Goal: Information Seeking & Learning: Learn about a topic

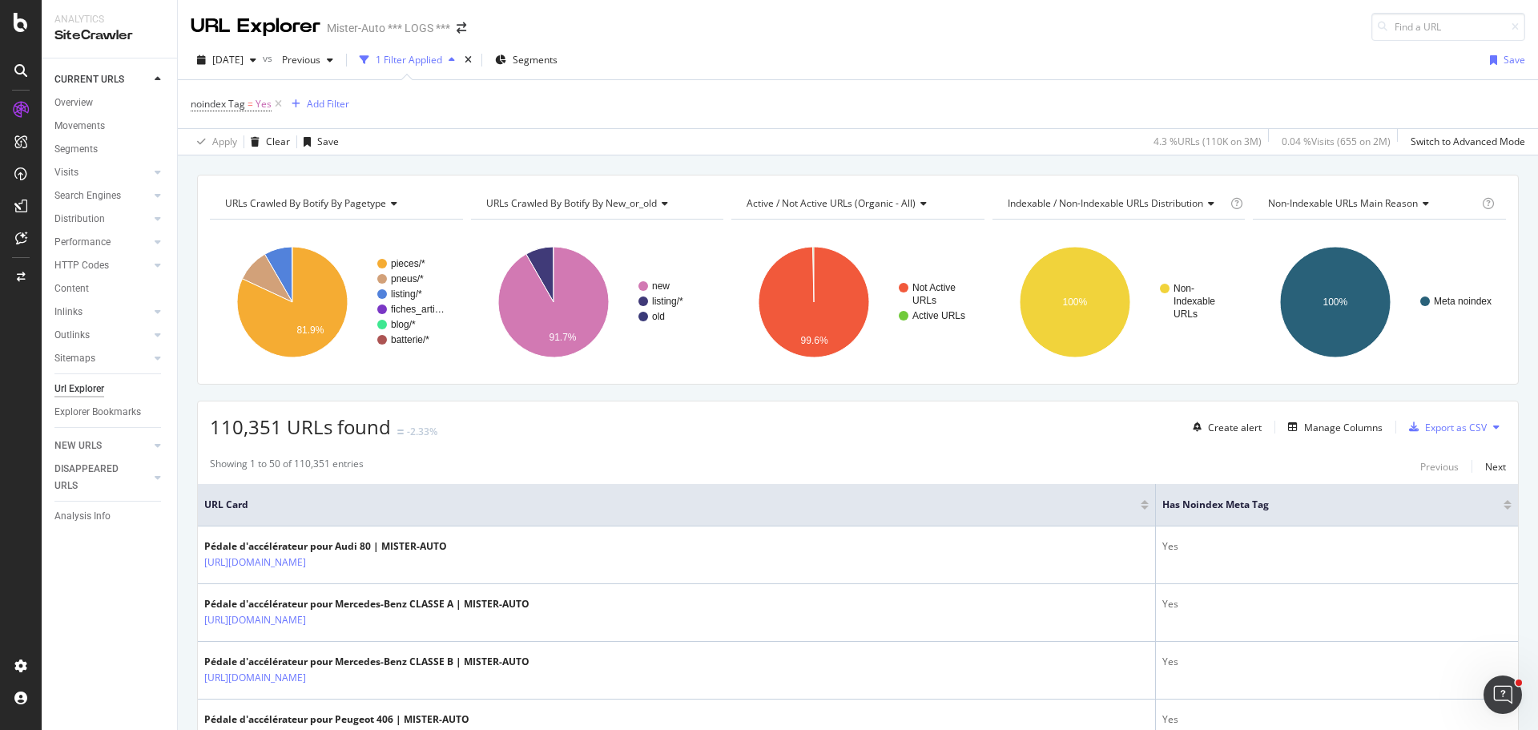
scroll to position [80, 0]
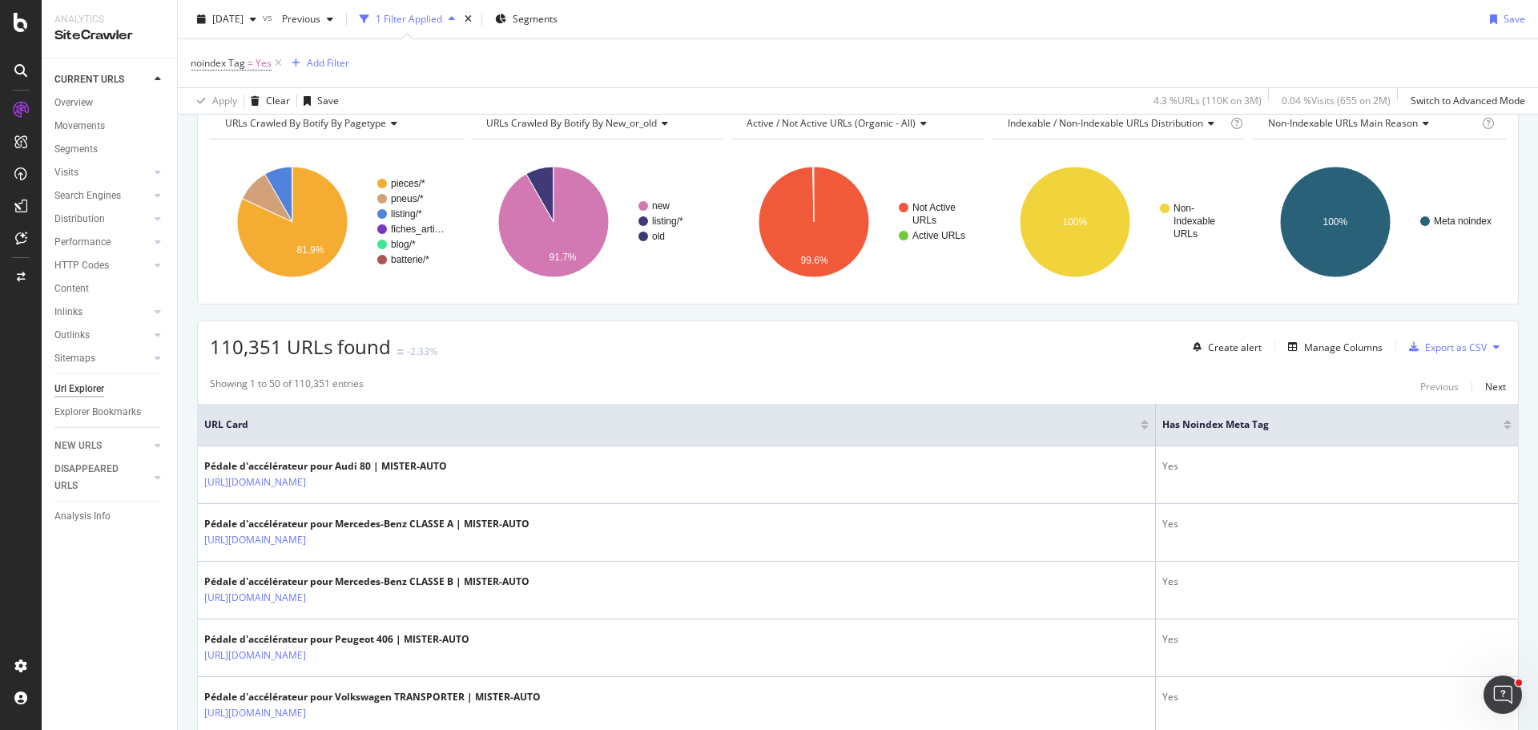
click at [627, 326] on div "110,351 URLs found -2.33% Create alert Manage Columns Export as CSV" at bounding box center [858, 340] width 1320 height 39
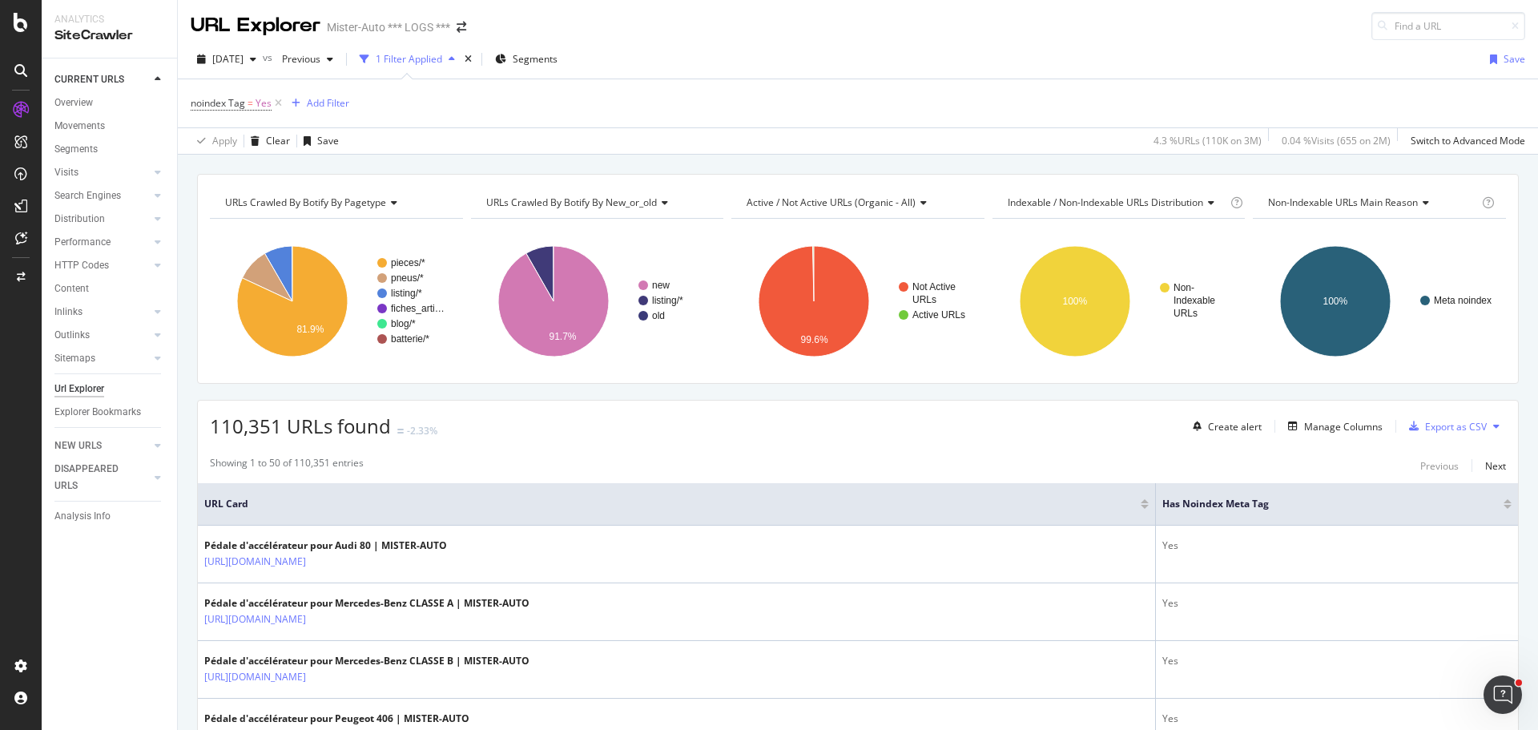
scroll to position [0, 0]
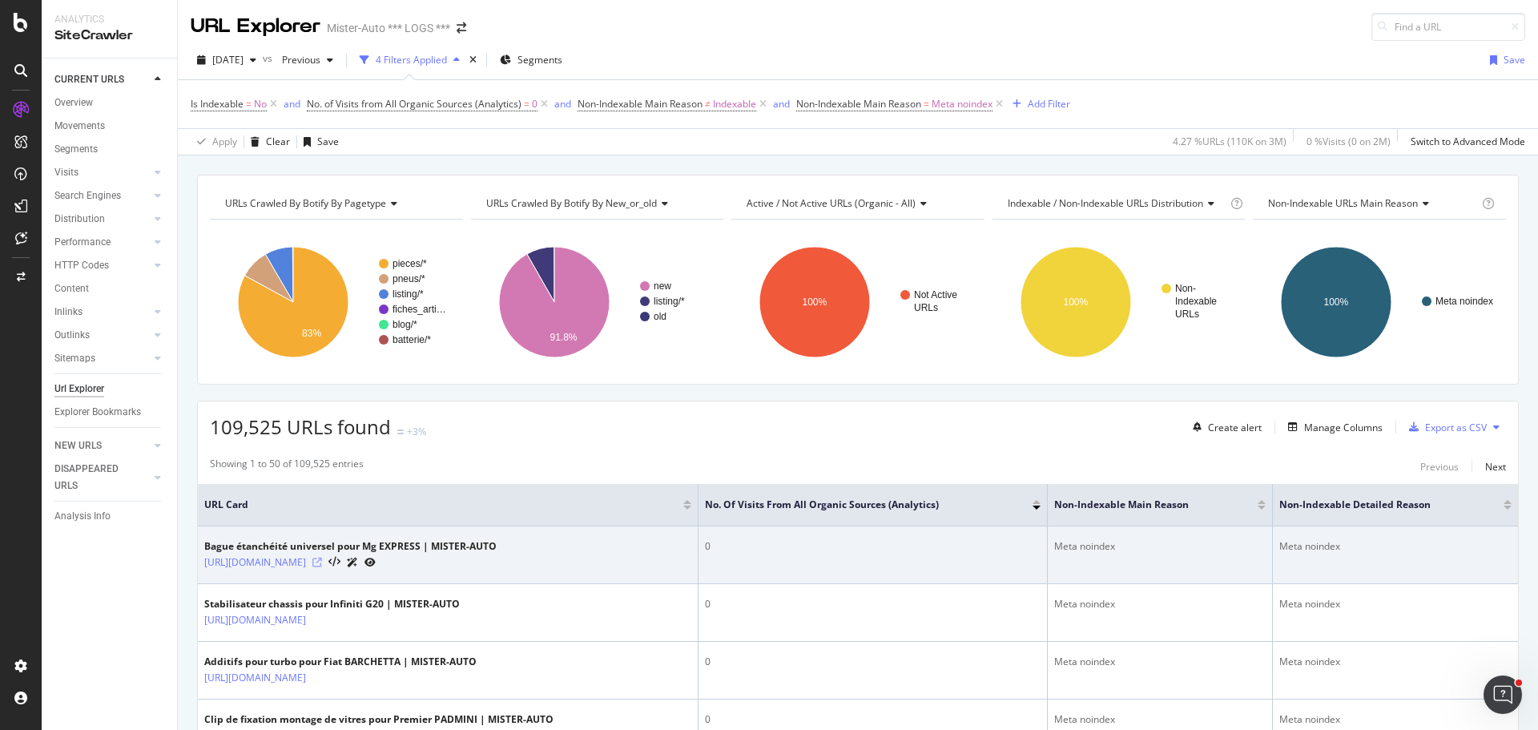
click at [322, 562] on icon at bounding box center [317, 562] width 10 height 10
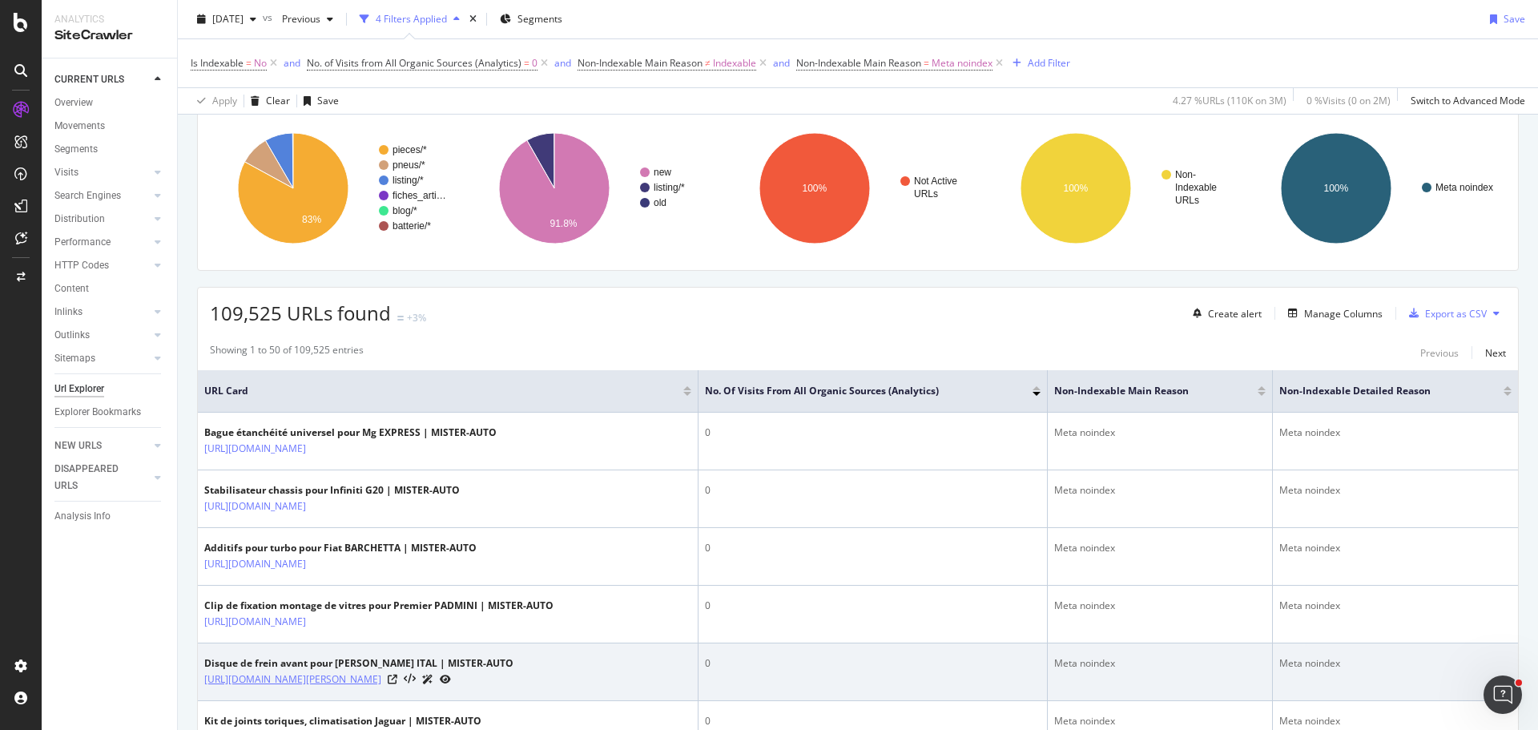
scroll to position [400, 0]
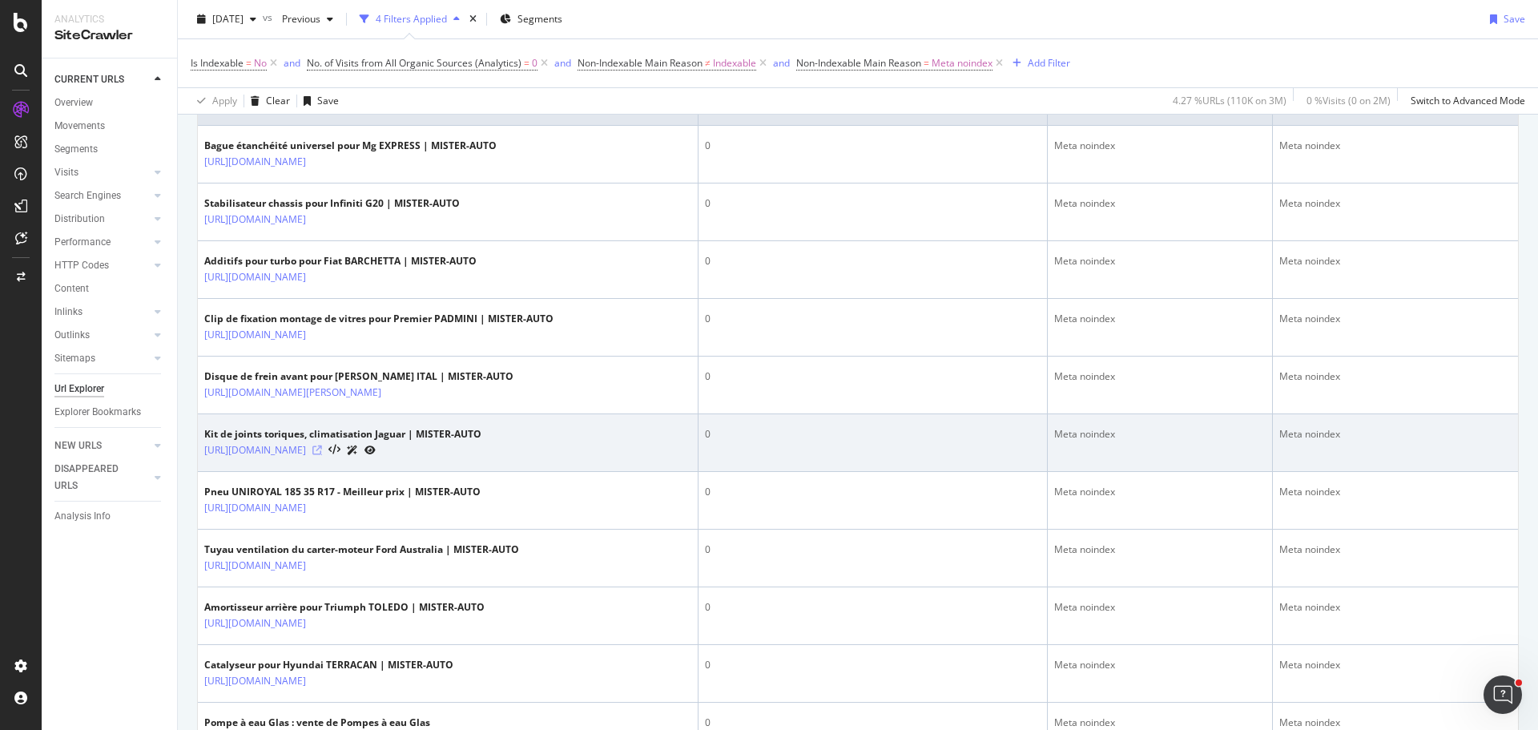
click at [322, 455] on icon at bounding box center [317, 450] width 10 height 10
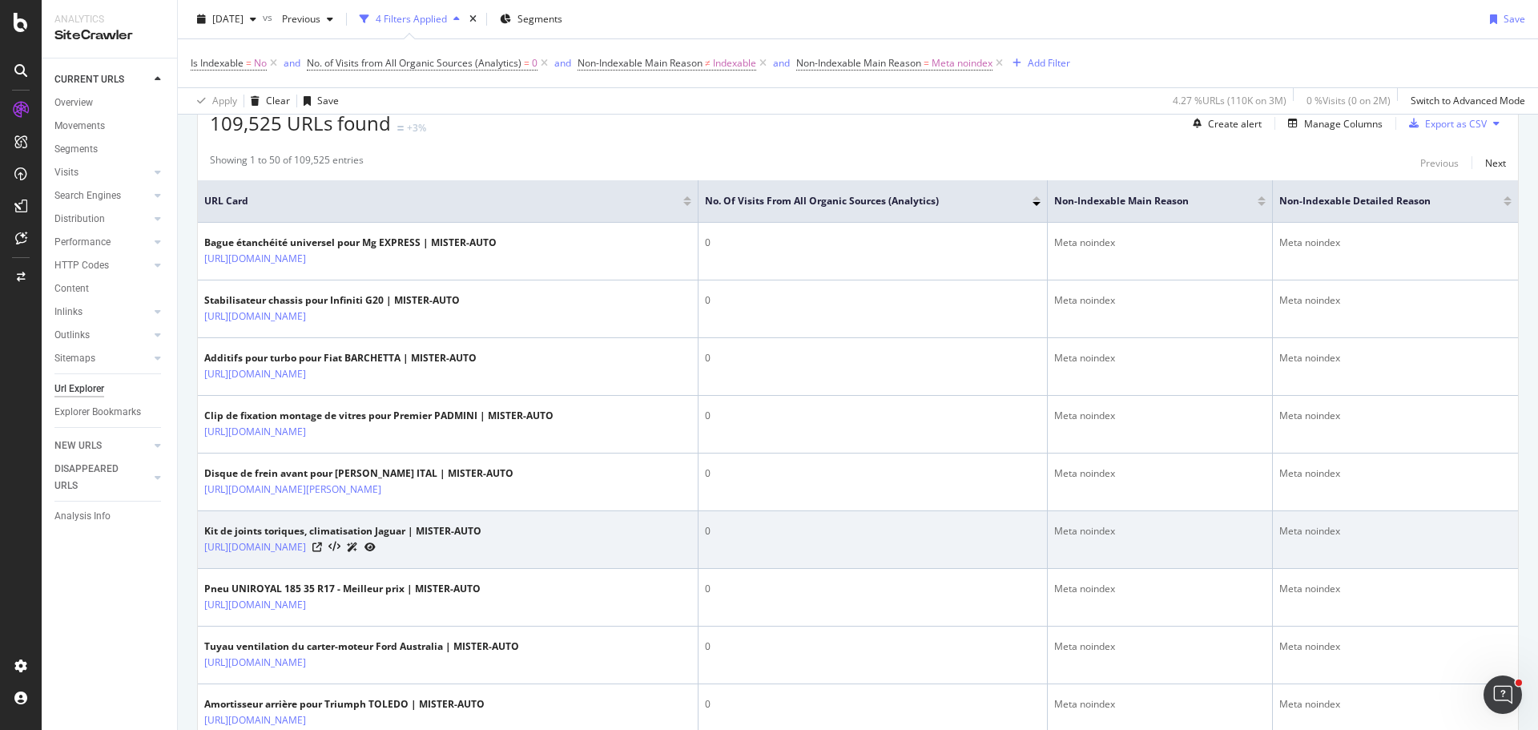
scroll to position [160, 0]
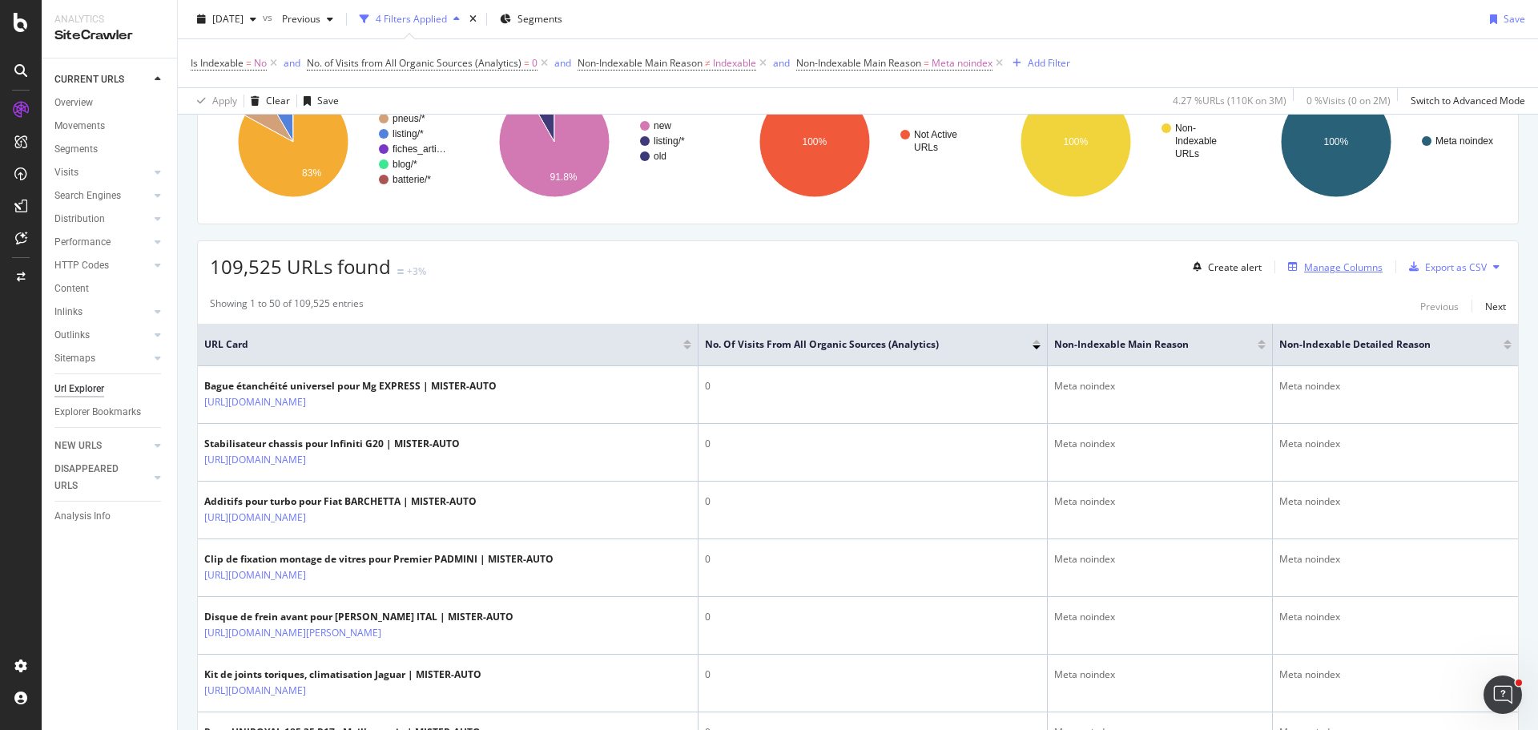
click at [1331, 263] on div "Manage Columns" at bounding box center [1343, 267] width 78 height 14
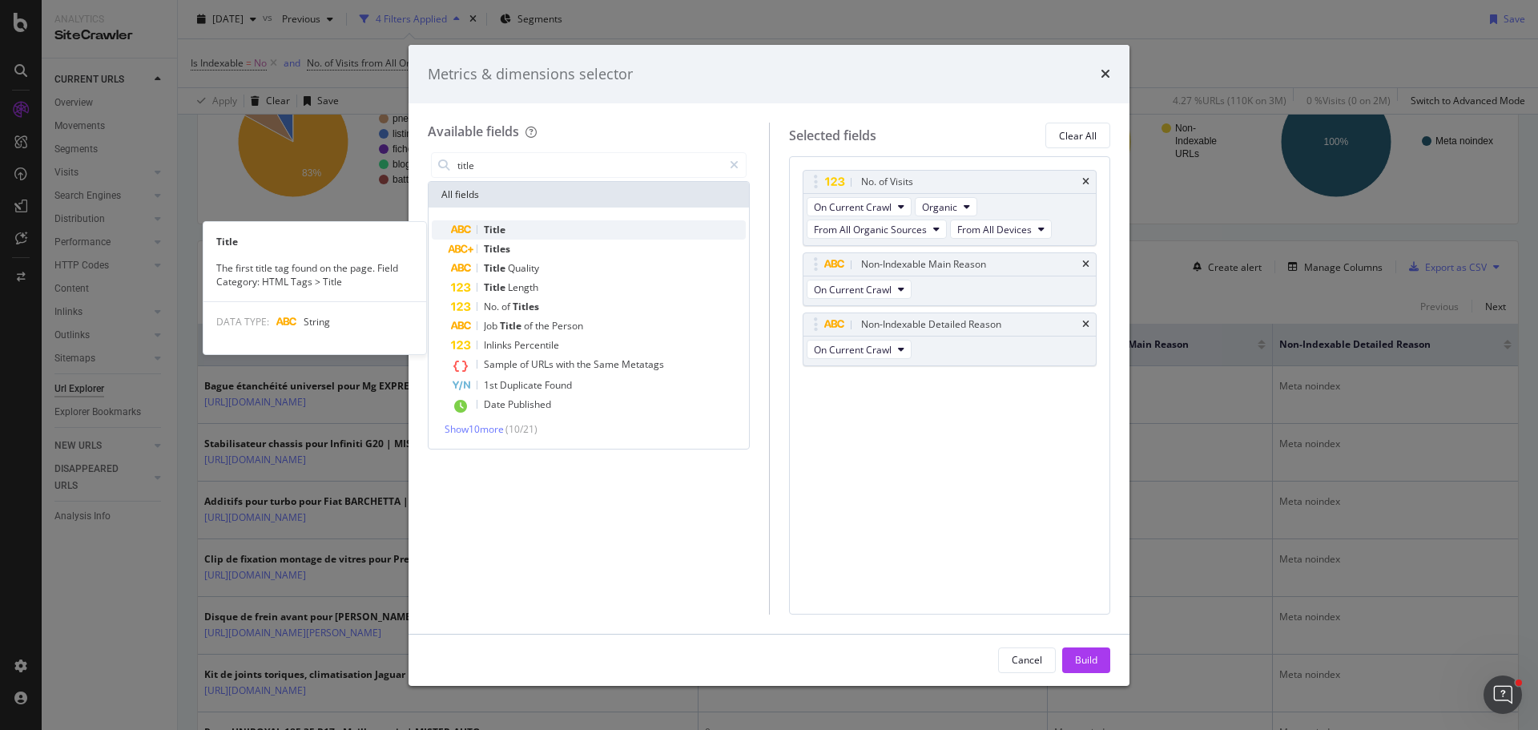
type input "title"
click at [535, 225] on div "Title" at bounding box center [598, 229] width 295 height 19
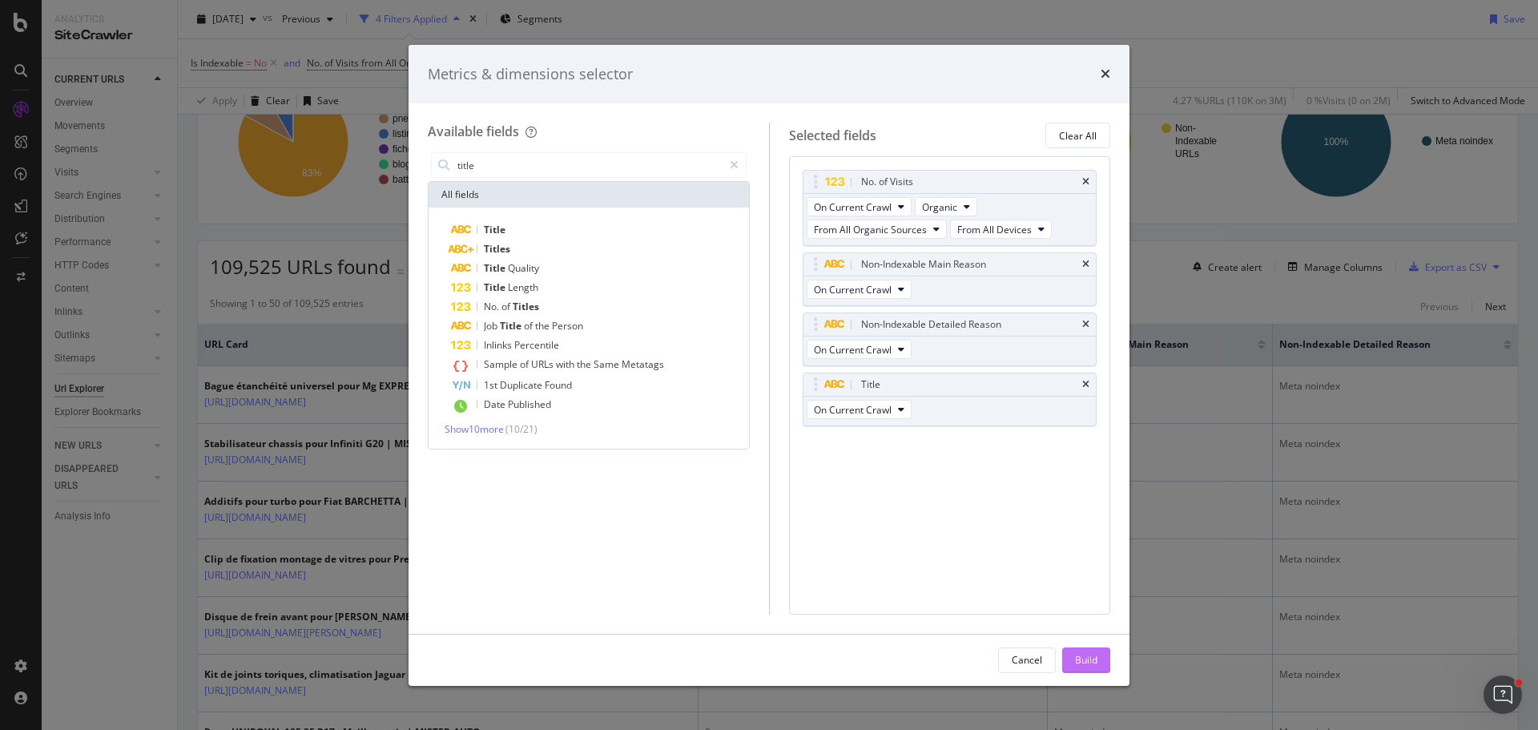
click at [1100, 651] on button "Build" at bounding box center [1086, 660] width 48 height 26
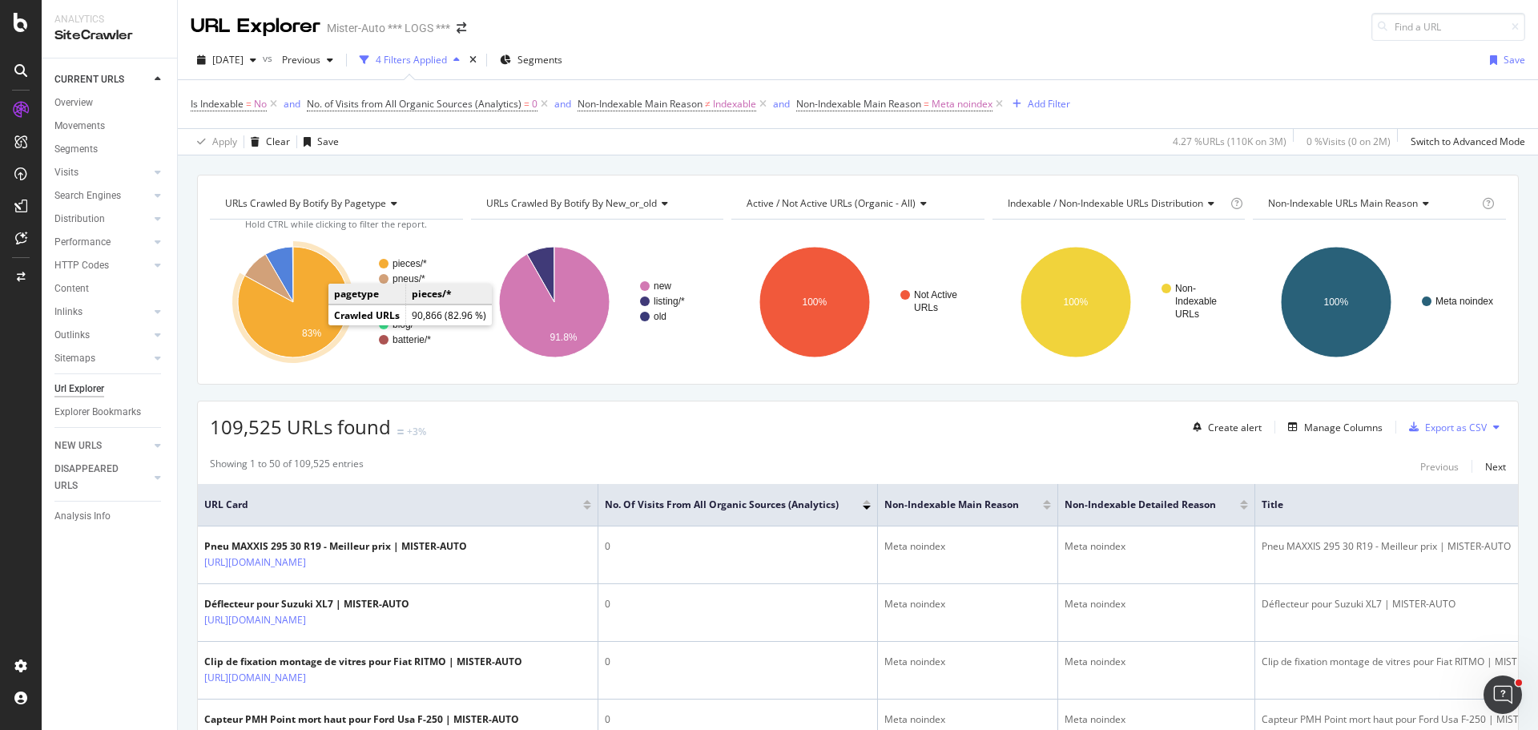
click at [299, 309] on icon "A chart." at bounding box center [293, 302] width 111 height 111
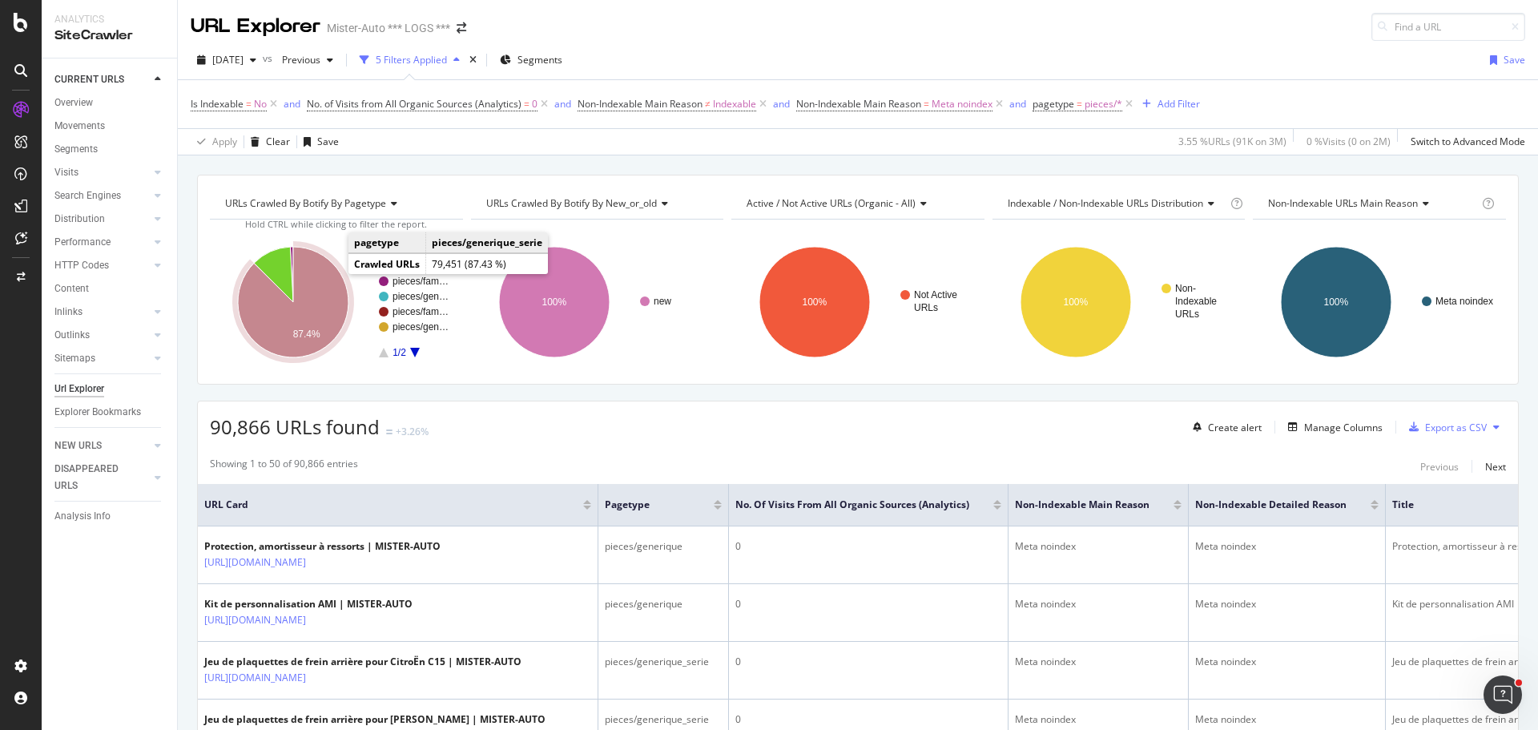
click at [332, 292] on icon "A chart." at bounding box center [293, 302] width 111 height 111
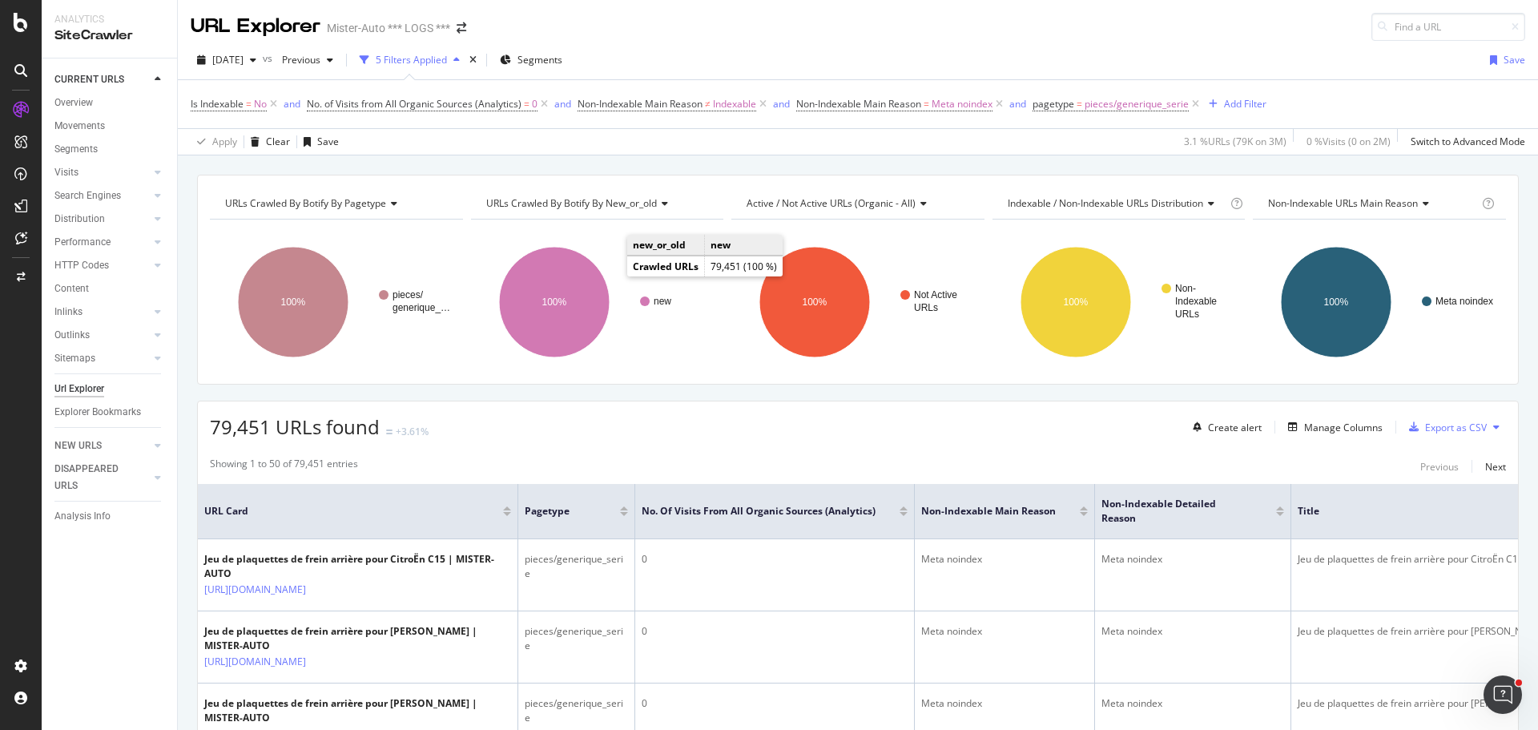
click at [971, 34] on div "URL Explorer Mister-Auto *** LOGS ***" at bounding box center [858, 20] width 1360 height 41
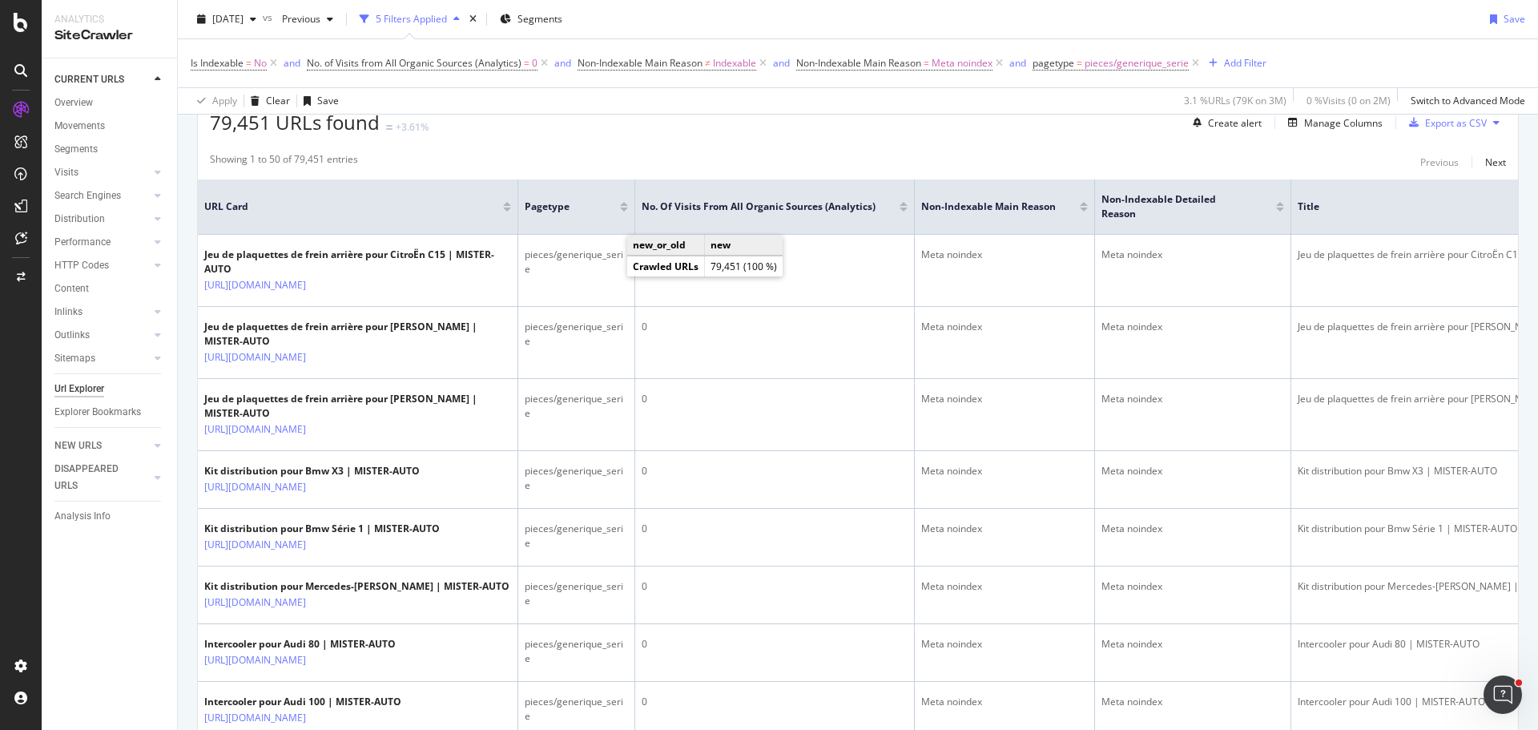
scroll to position [400, 0]
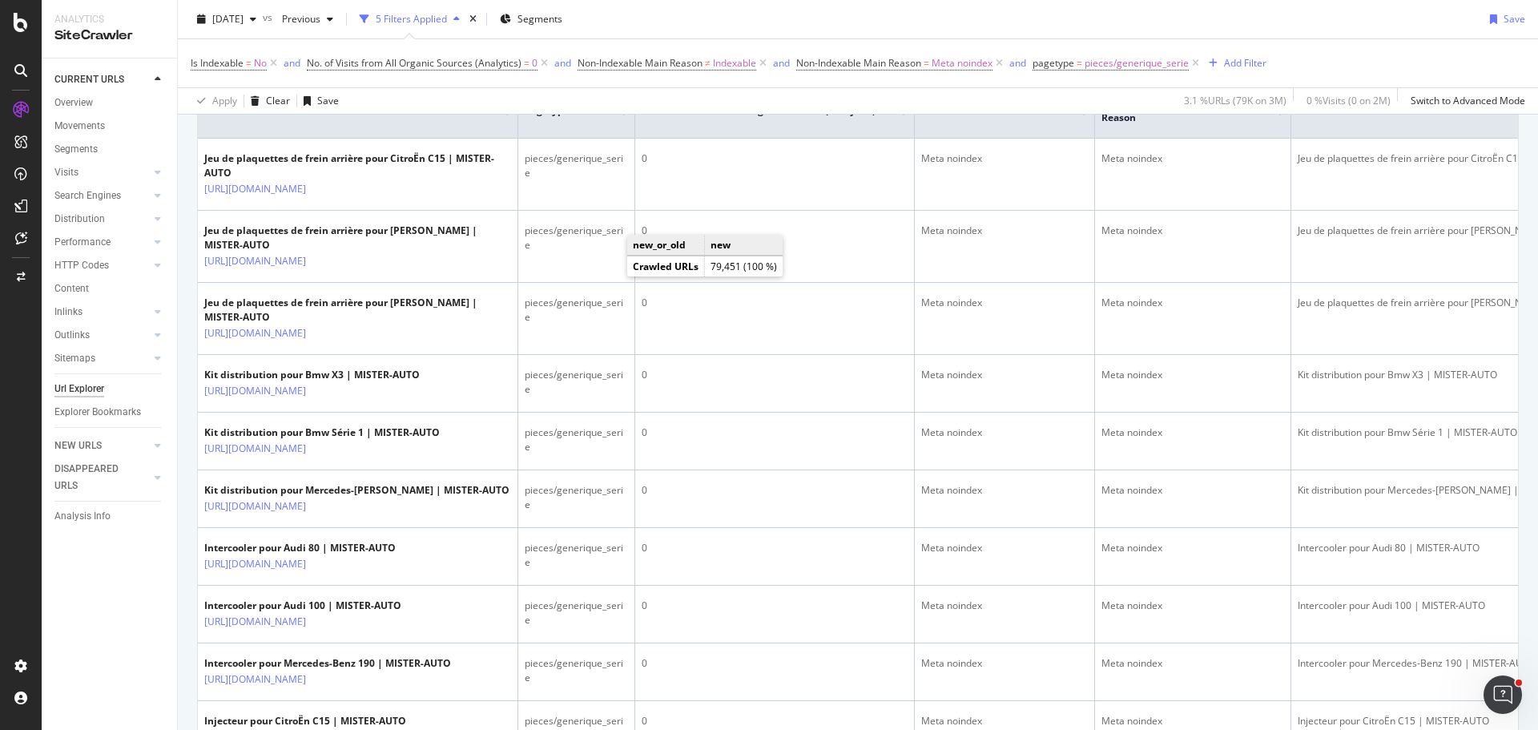
click at [817, 24] on div "2025 Jul. 31st vs Previous 5 Filters Applied Segments Save" at bounding box center [858, 22] width 1360 height 32
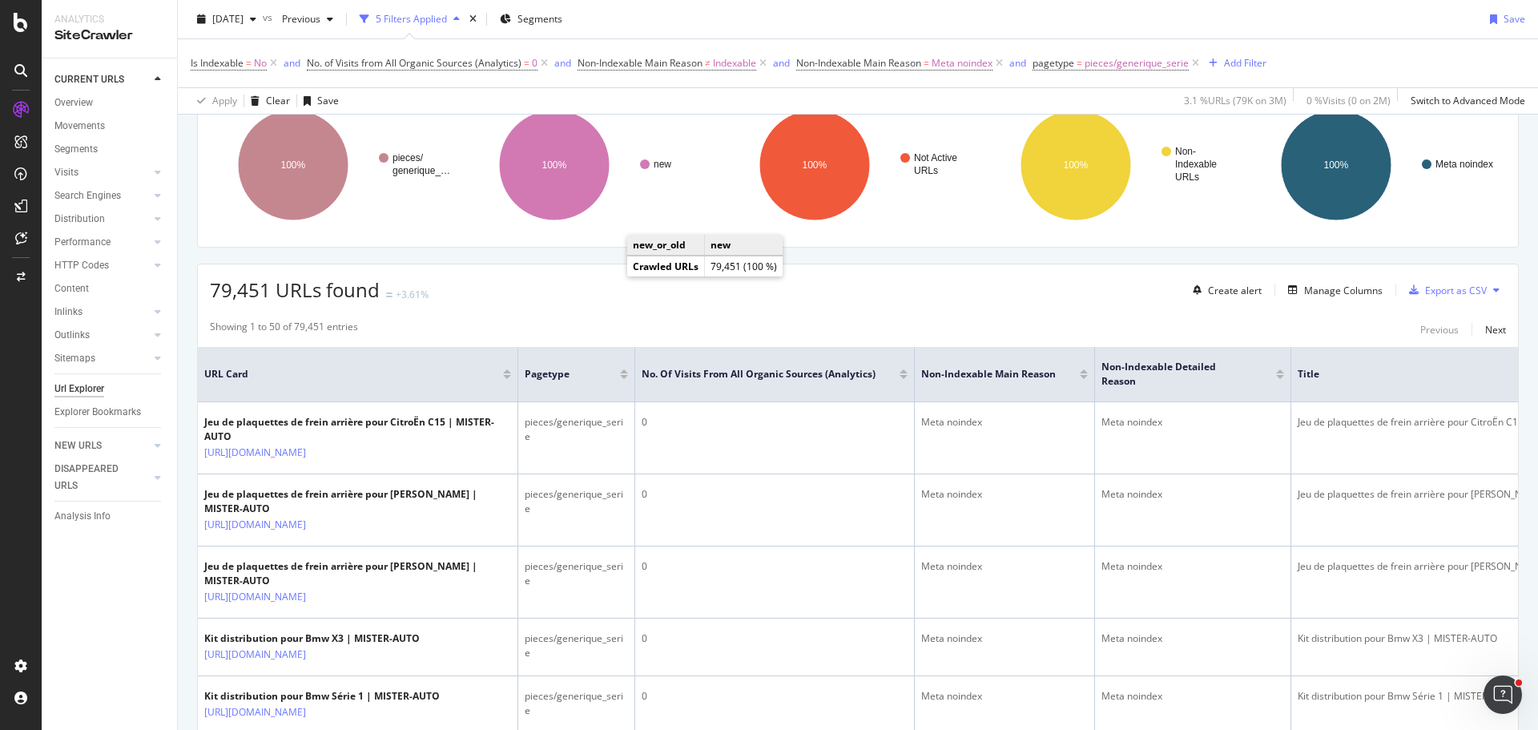
scroll to position [0, 0]
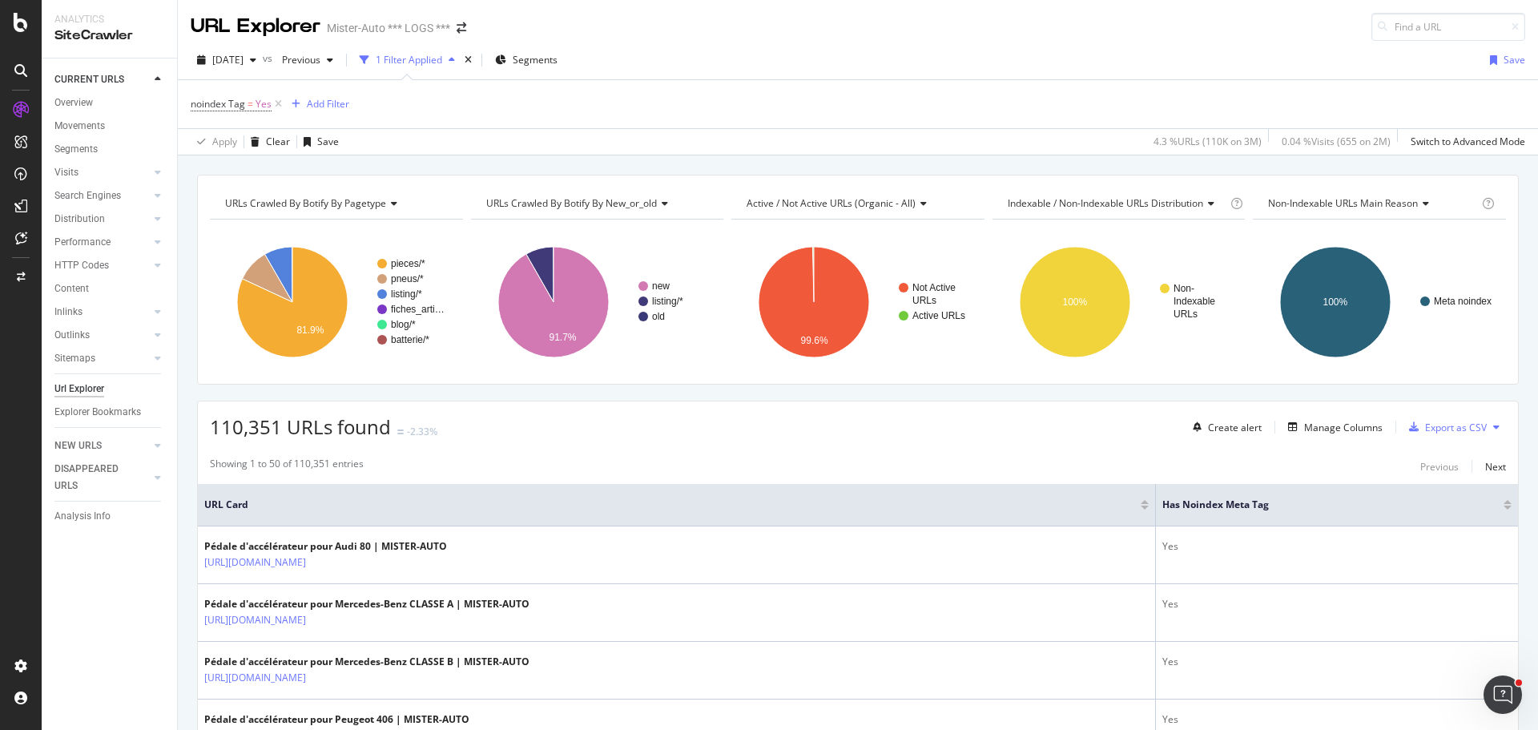
click at [959, 54] on div "[DATE] vs Previous 1 Filter Applied Segments Save" at bounding box center [858, 63] width 1360 height 32
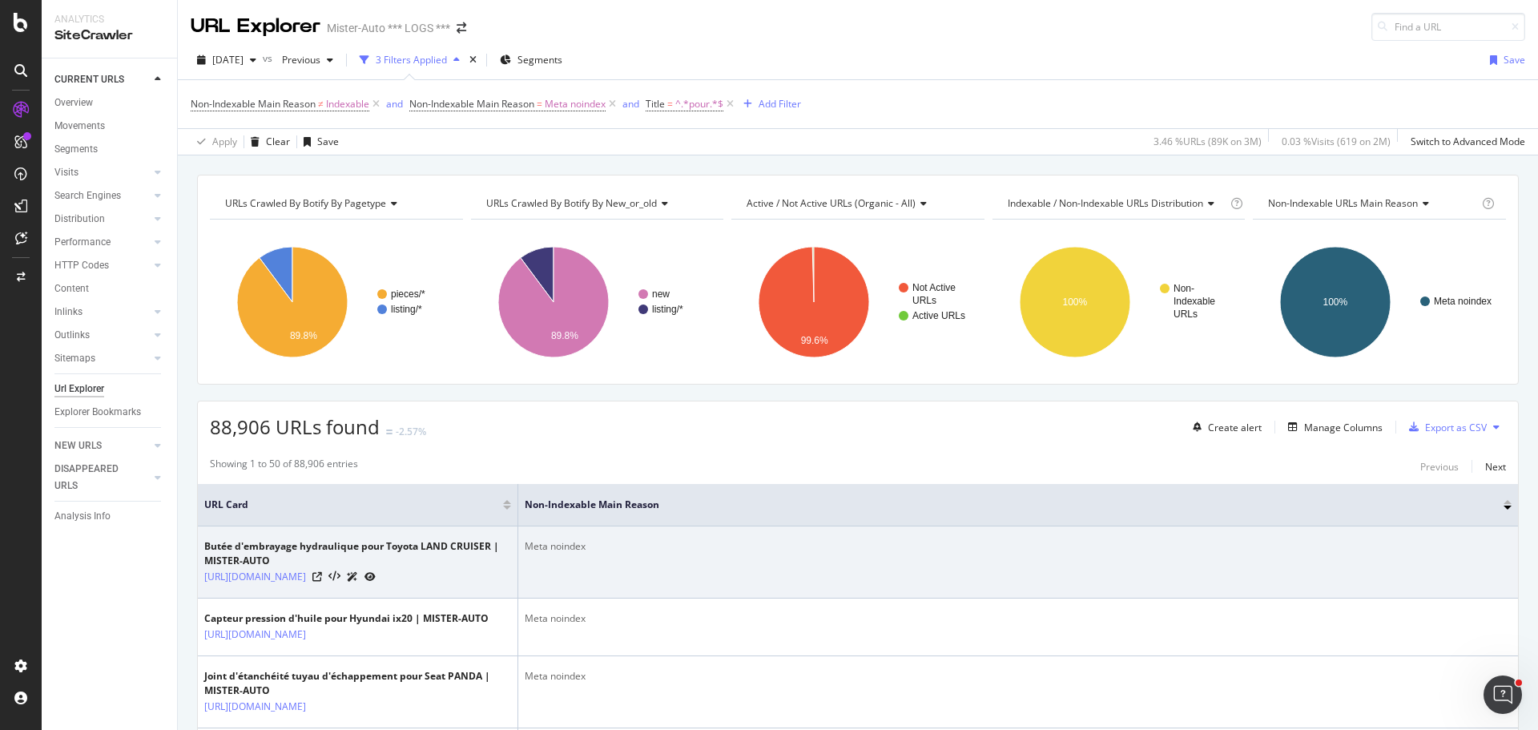
scroll to position [320, 0]
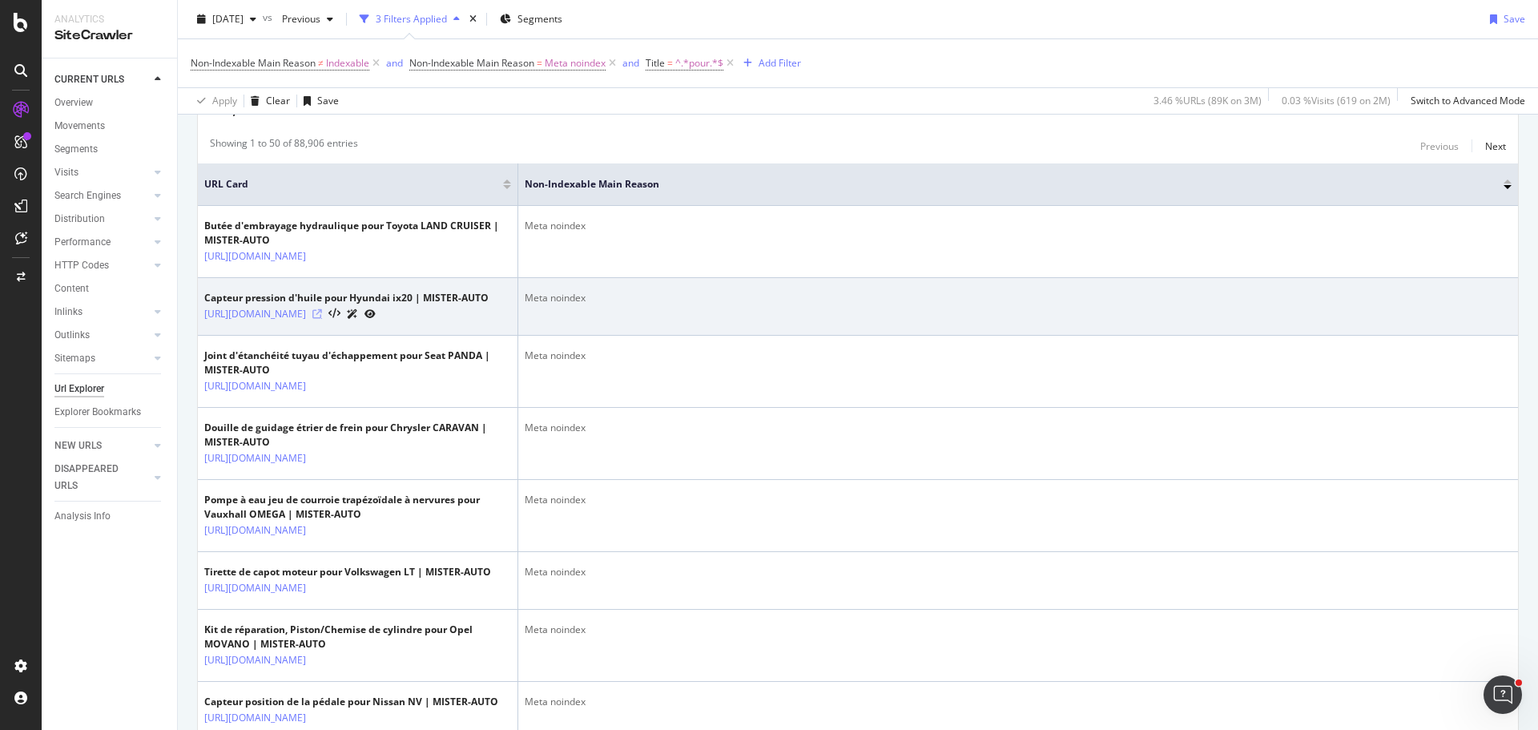
click at [322, 319] on icon at bounding box center [317, 314] width 10 height 10
